Goal: Ask a question

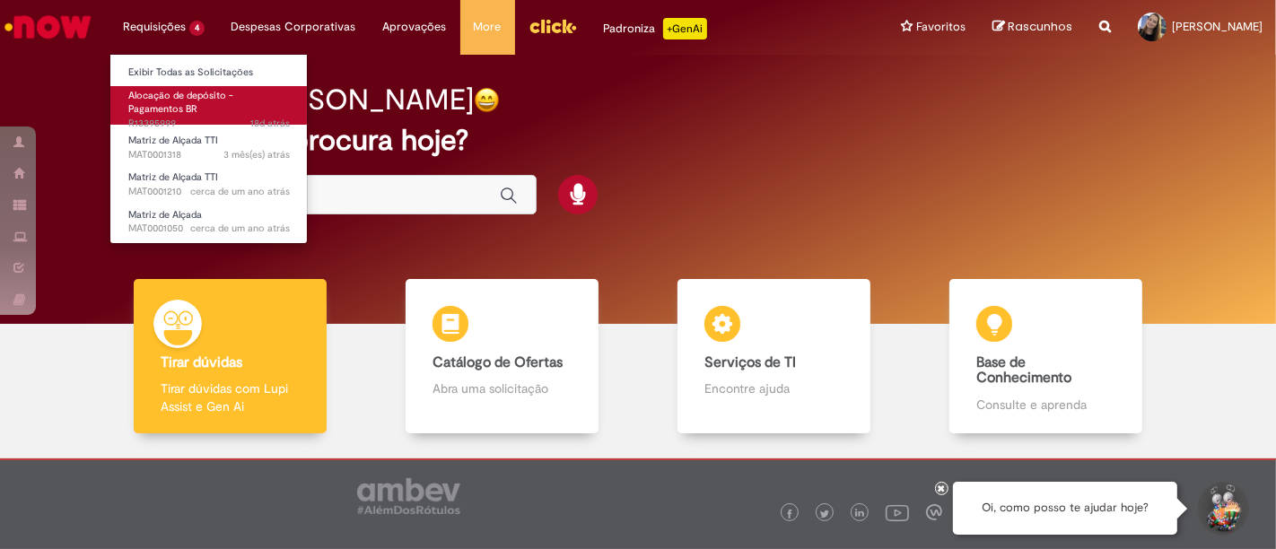
click at [154, 100] on span "Alocação de depósito - Pagamentos BR" at bounding box center [180, 103] width 105 height 28
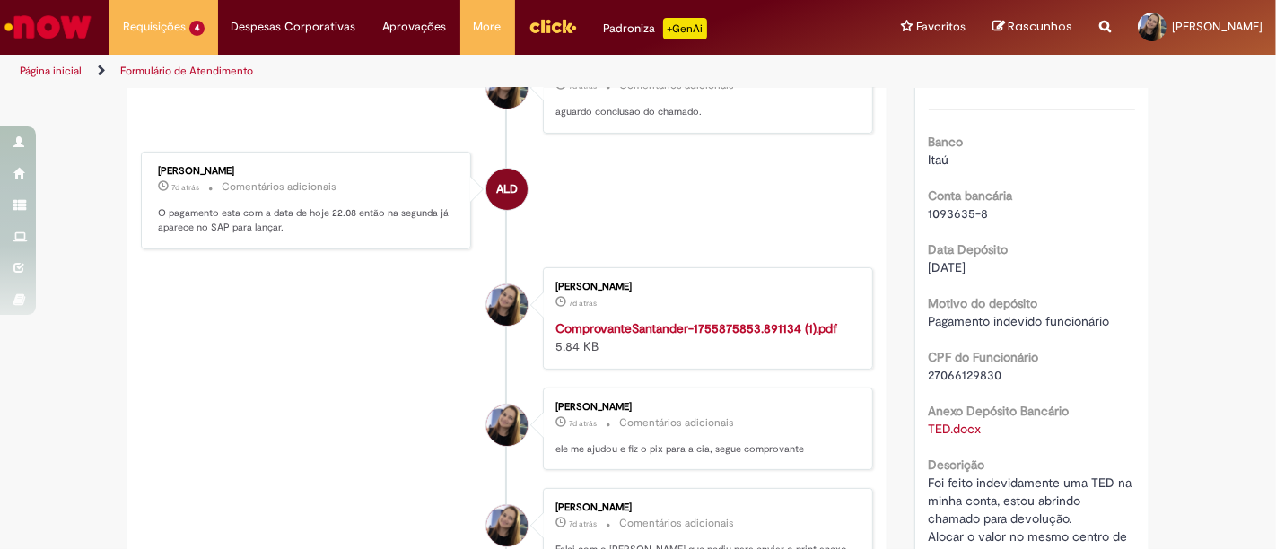
scroll to position [597, 0]
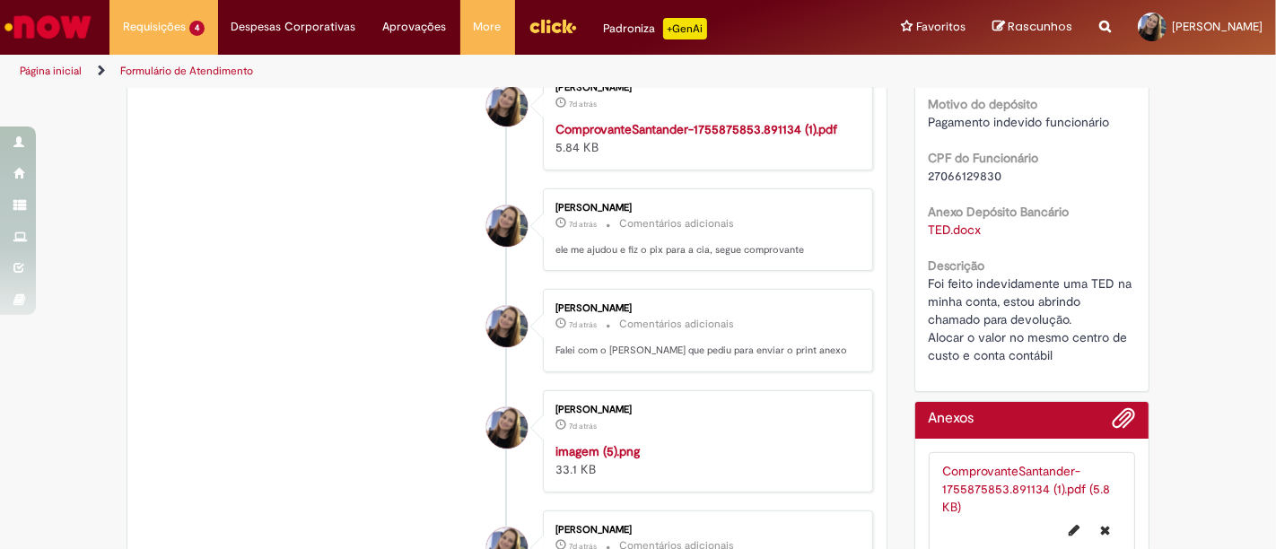
click at [624, 454] on strong "imagem (5).png" at bounding box center [597, 451] width 84 height 16
click at [620, 459] on strong "imagem (5).png" at bounding box center [597, 451] width 84 height 16
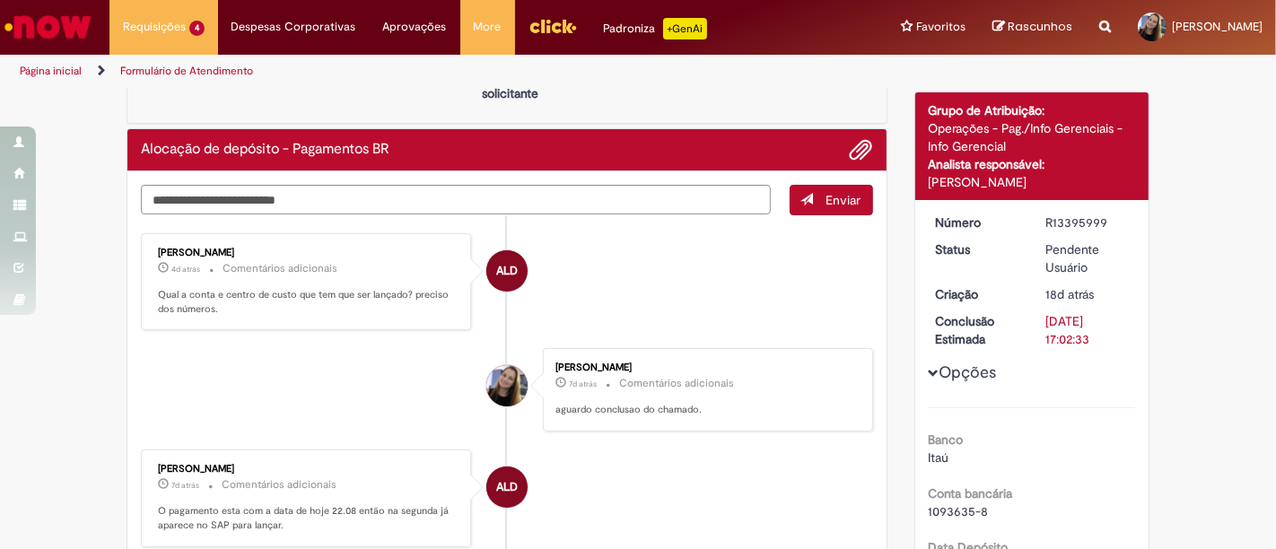
scroll to position [100, 0]
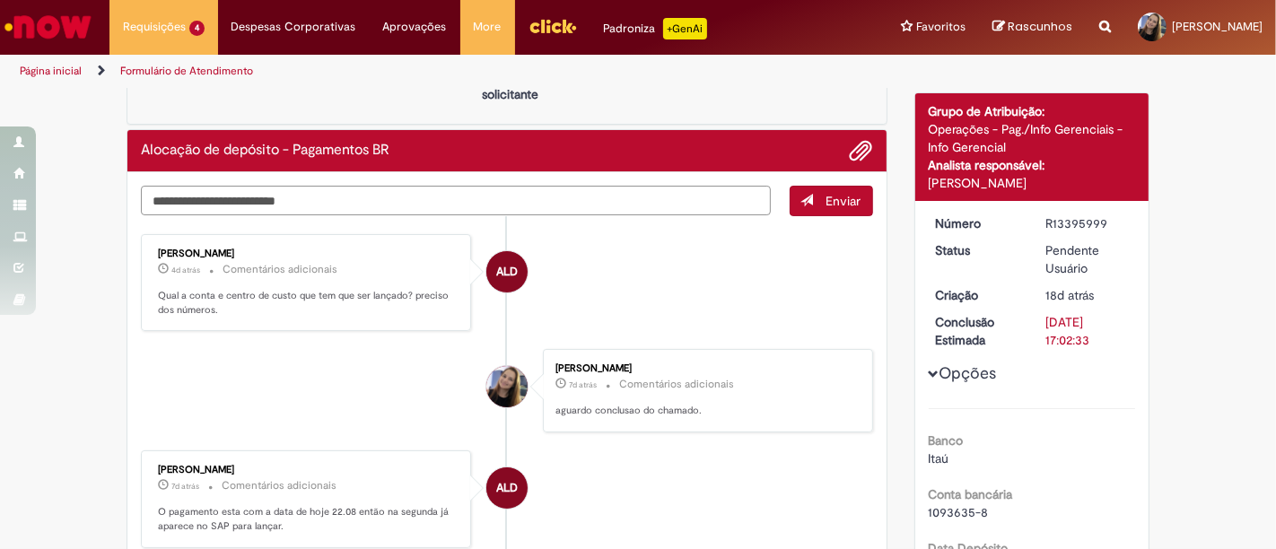
click at [264, 198] on textarea "Digite sua mensagem aqui..." at bounding box center [456, 201] width 630 height 30
type textarea "*"
type textarea "*******"
click at [826, 196] on span "Enviar" at bounding box center [843, 201] width 35 height 16
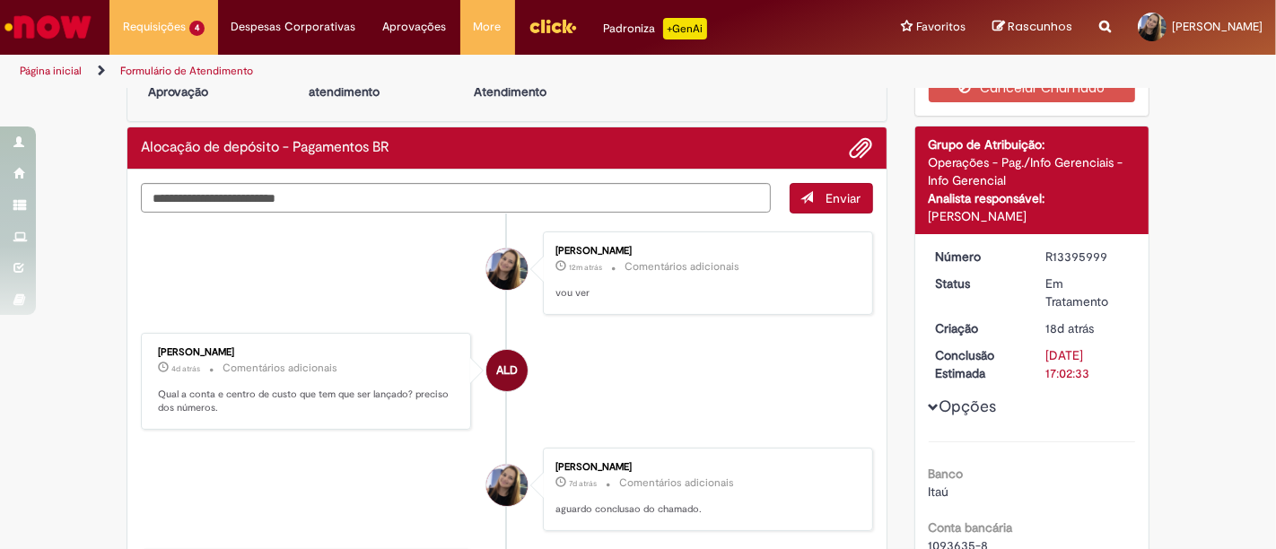
scroll to position [0, 0]
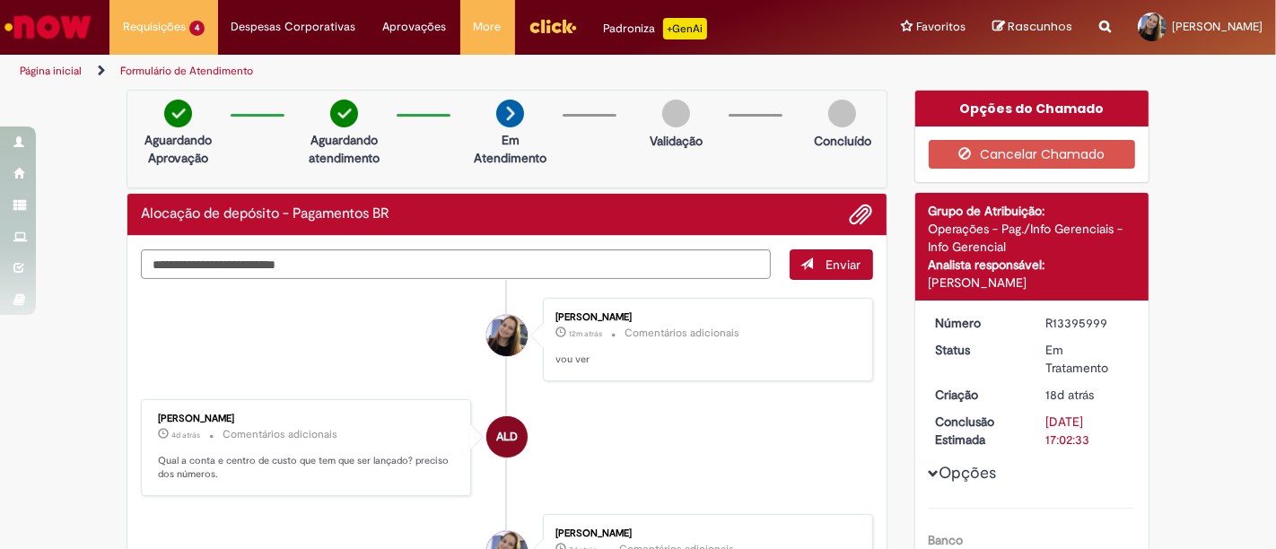
click at [42, 25] on img "Ir para a Homepage" at bounding box center [48, 27] width 92 height 36
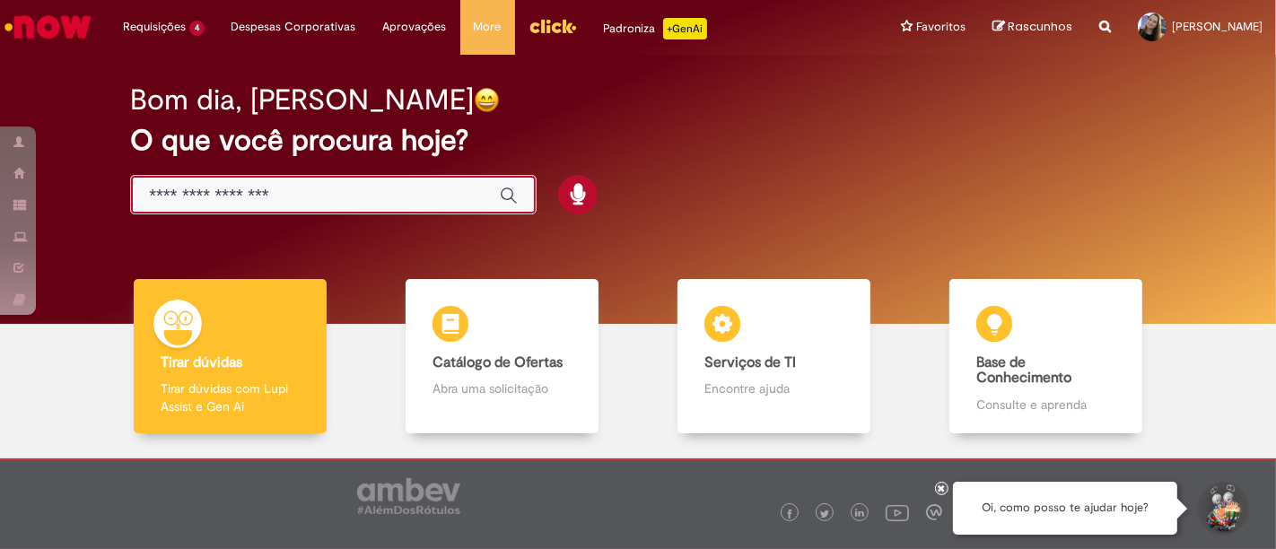
click at [231, 202] on input "Basta digitar aqui" at bounding box center [315, 196] width 333 height 21
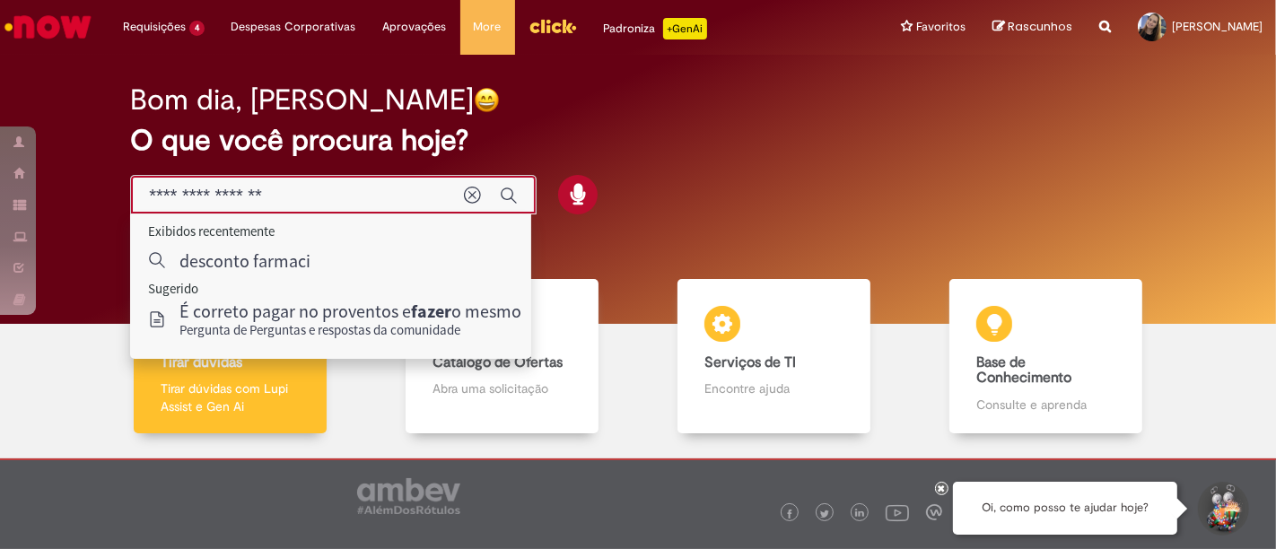
type input "**********"
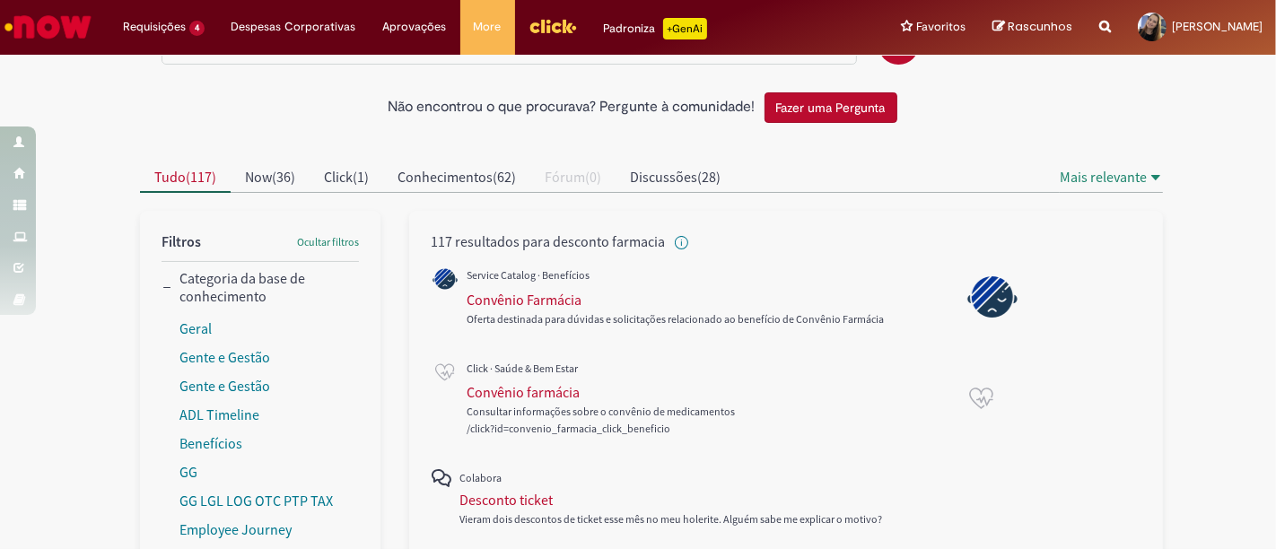
scroll to position [100, 0]
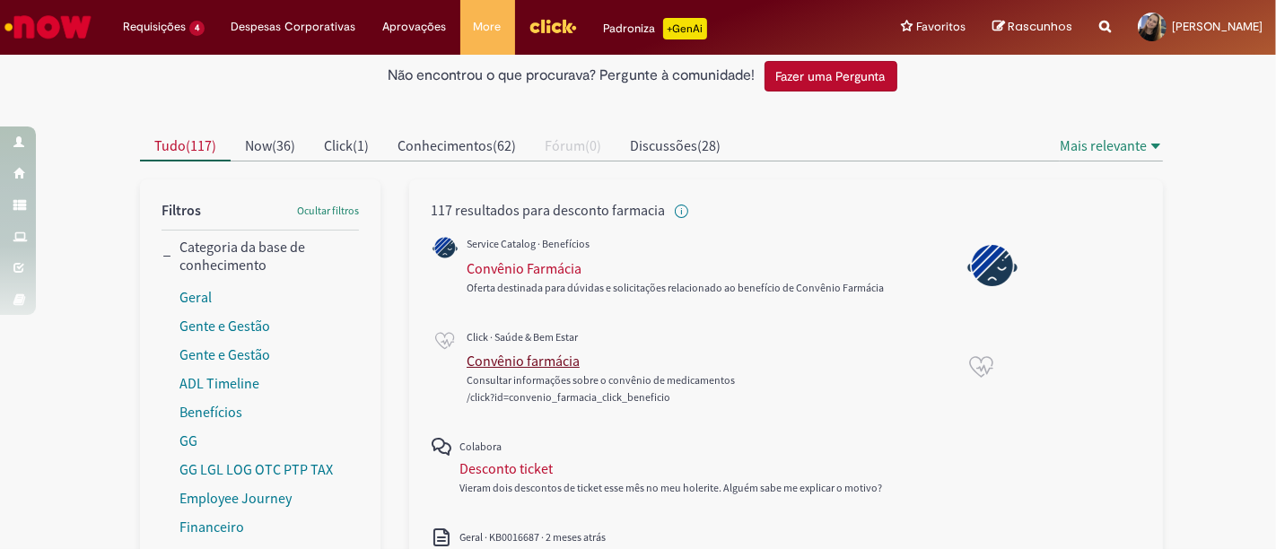
click at [527, 357] on div "Convênio farmácia" at bounding box center [522, 361] width 113 height 18
